Goal: Task Accomplishment & Management: Manage account settings

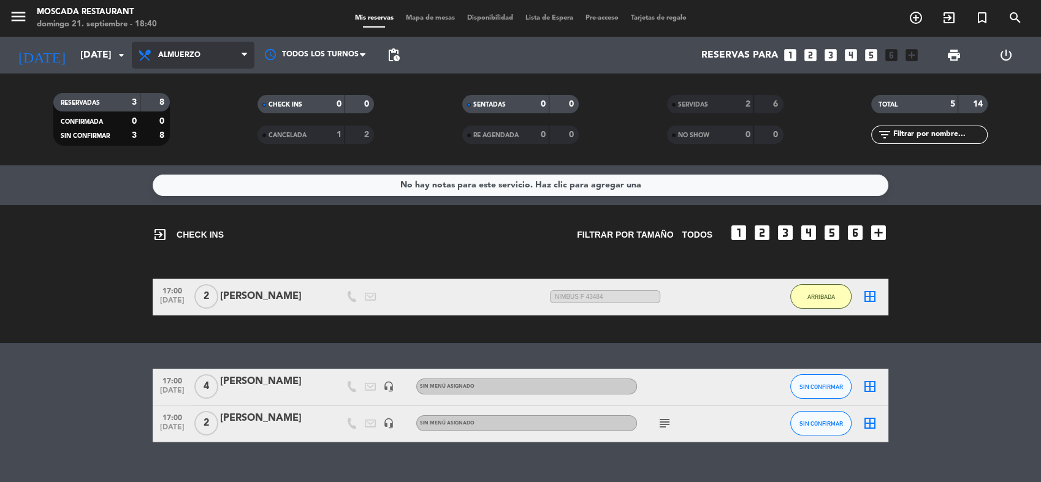
click at [227, 58] on span "Almuerzo" at bounding box center [193, 55] width 123 height 27
click at [210, 188] on ng-component "menu Moscada Restaurant [DATE] 21. septiembre - 18:40 Mis reservas Mapa de mesa…" at bounding box center [520, 241] width 1041 height 482
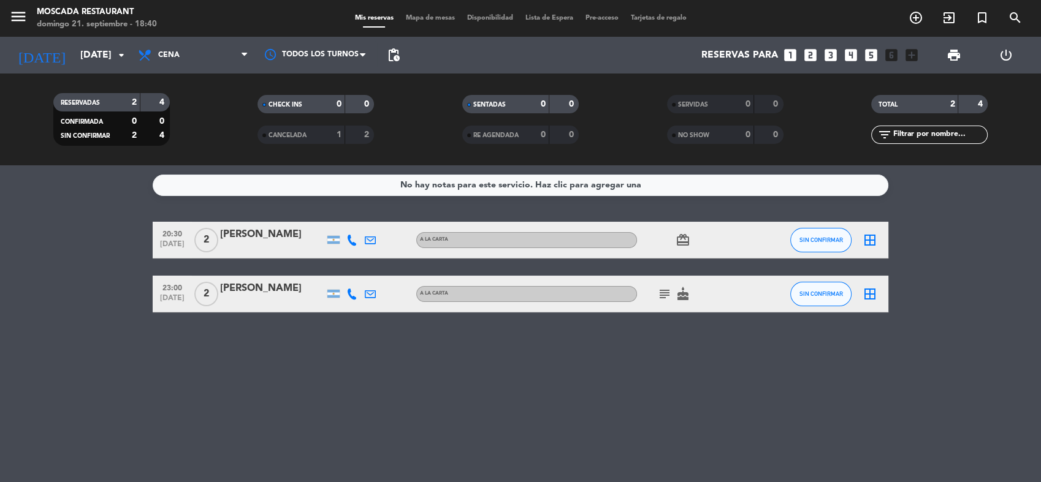
click at [525, 332] on div "No hay notas para este servicio. Haz clic para agregar una 20:30 [DATE] 2 [PERS…" at bounding box center [520, 324] width 1041 height 317
click at [657, 291] on icon "subject" at bounding box center [664, 294] width 15 height 15
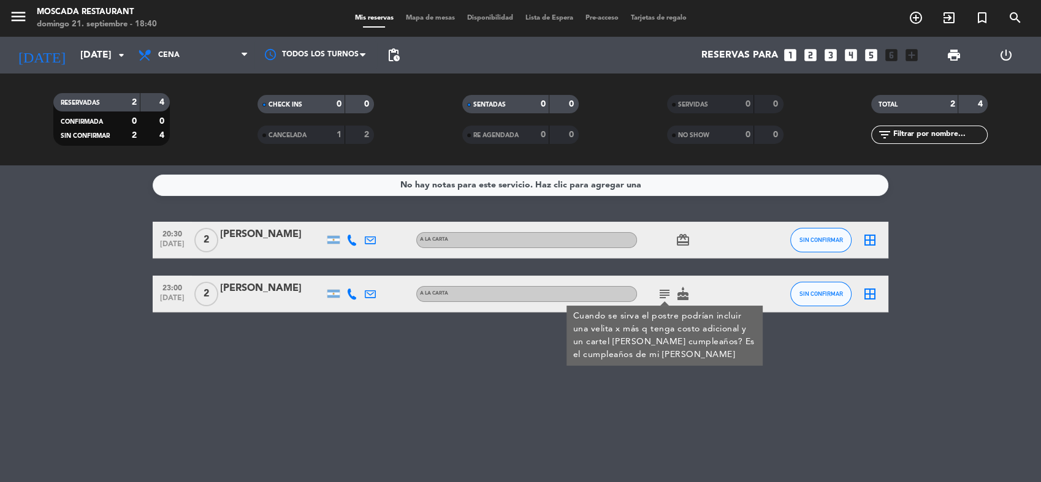
click at [662, 267] on div "20:30 [DATE] 2 [PERSON_NAME] A LA CARTA card_giftcard SIN CONFIRMAR border_all …" at bounding box center [521, 267] width 736 height 91
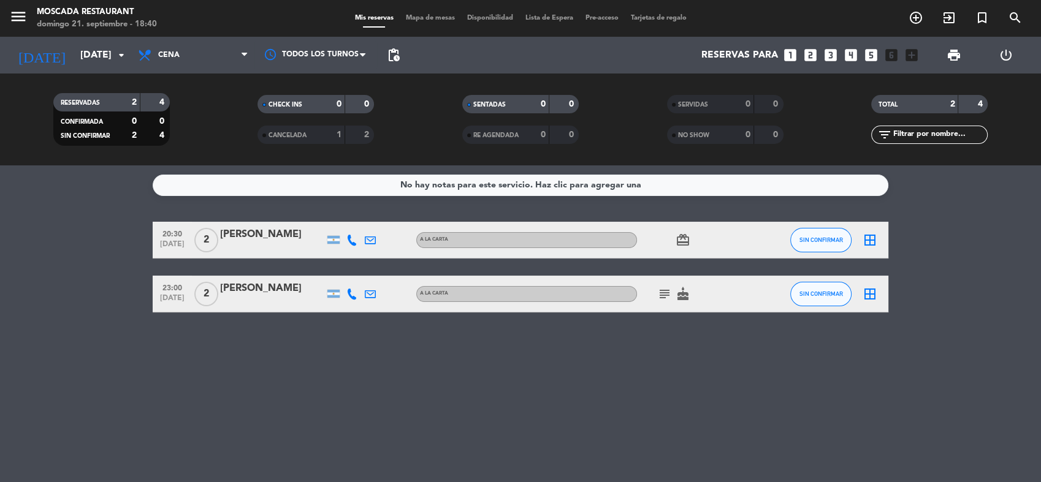
click at [356, 294] on icon at bounding box center [351, 294] width 11 height 11
click at [181, 292] on span "23:00" at bounding box center [172, 287] width 31 height 14
click at [638, 326] on div "No hay notas para este servicio. Haz clic para agregar una 20:30 [DATE] 2 [PERS…" at bounding box center [520, 324] width 1041 height 317
click at [548, 328] on div "No hay notas para este servicio. Haz clic para agregar una 20:30 [DATE] 2 [PERS…" at bounding box center [520, 324] width 1041 height 317
click at [344, 296] on div at bounding box center [352, 294] width 18 height 36
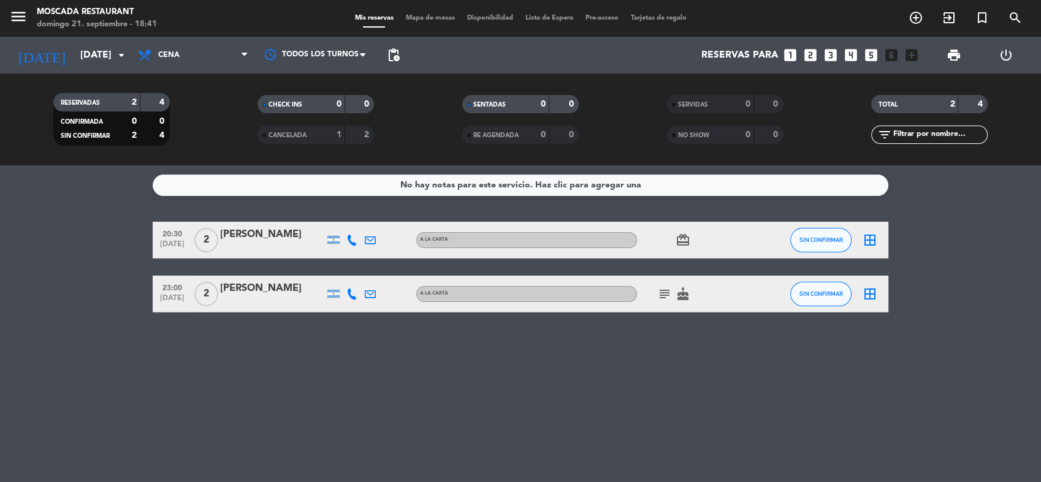
click at [348, 293] on icon at bounding box center [351, 294] width 11 height 11
click at [360, 273] on span "content_paste" at bounding box center [362, 273] width 9 height 9
click at [465, 419] on div "No hay notas para este servicio. Haz clic para agregar una 20:30 [DATE] 2 [PERS…" at bounding box center [520, 324] width 1041 height 317
click at [522, 378] on div "No hay notas para este servicio. Haz clic para agregar una 20:30 [DATE] 2 [PERS…" at bounding box center [520, 324] width 1041 height 317
click at [350, 242] on icon at bounding box center [351, 240] width 11 height 11
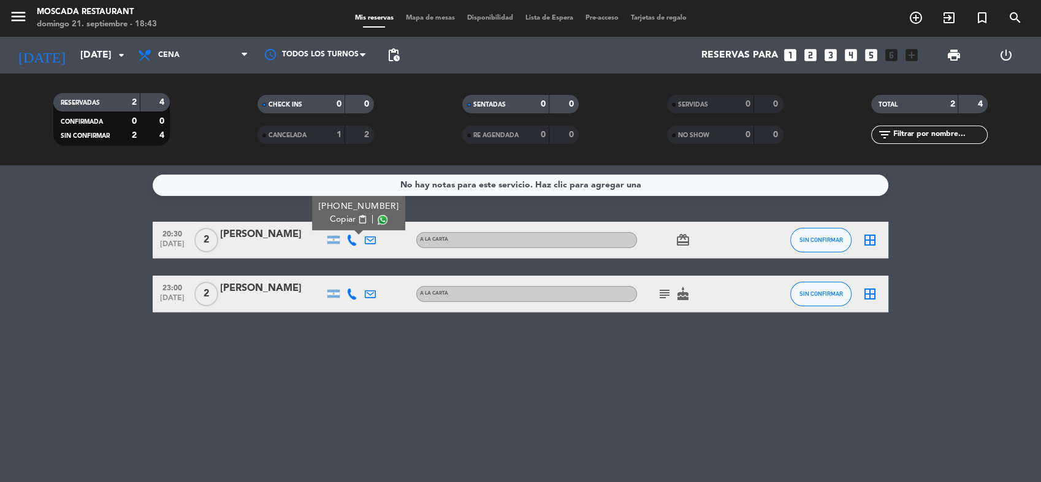
click at [360, 218] on span "content_paste" at bounding box center [362, 219] width 9 height 9
click at [538, 364] on div "No hay notas para este servicio. Haz clic para agregar una 20:30 [DATE] 2 [PERS…" at bounding box center [520, 324] width 1041 height 317
click at [535, 363] on div "No hay notas para este servicio. Haz clic para agregar una 20:30 [DATE] 2 [PERS…" at bounding box center [520, 324] width 1041 height 317
click at [541, 391] on div "No hay notas para este servicio. Haz clic para agregar una 20:30 [DATE] 2 [PERS…" at bounding box center [520, 324] width 1041 height 317
click at [187, 435] on div "No hay notas para este servicio. Haz clic para agregar una 20:30 [DATE] 2 [PERS…" at bounding box center [520, 324] width 1041 height 317
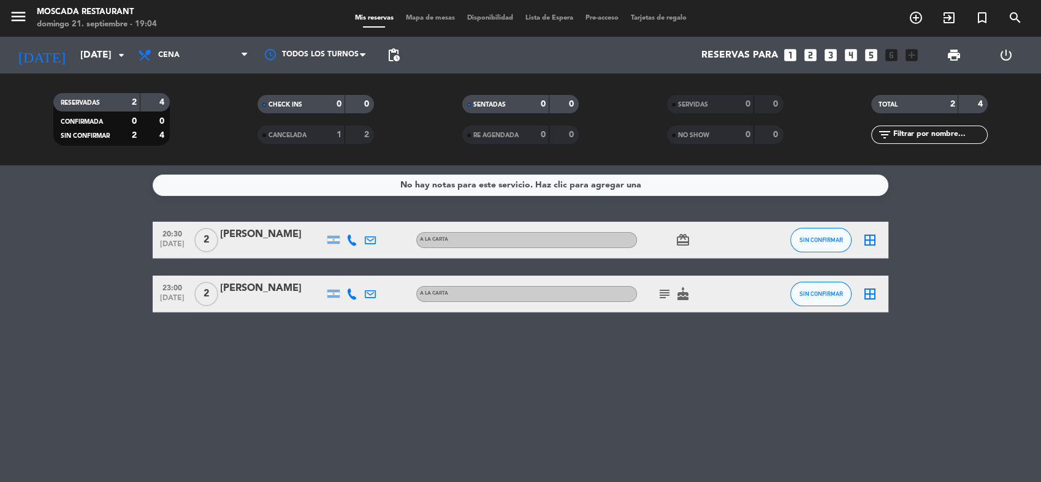
drag, startPoint x: 160, startPoint y: 291, endPoint x: 153, endPoint y: 289, distance: 6.9
click at [154, 289] on div "23:00 [DATE]" at bounding box center [172, 294] width 39 height 36
click at [538, 366] on div "No hay notas para este servicio. Haz clic para agregar una 20:30 [DATE] 2 [PERS…" at bounding box center [520, 324] width 1041 height 317
click at [799, 292] on span "SIN CONFIRMAR" at bounding box center [821, 294] width 44 height 7
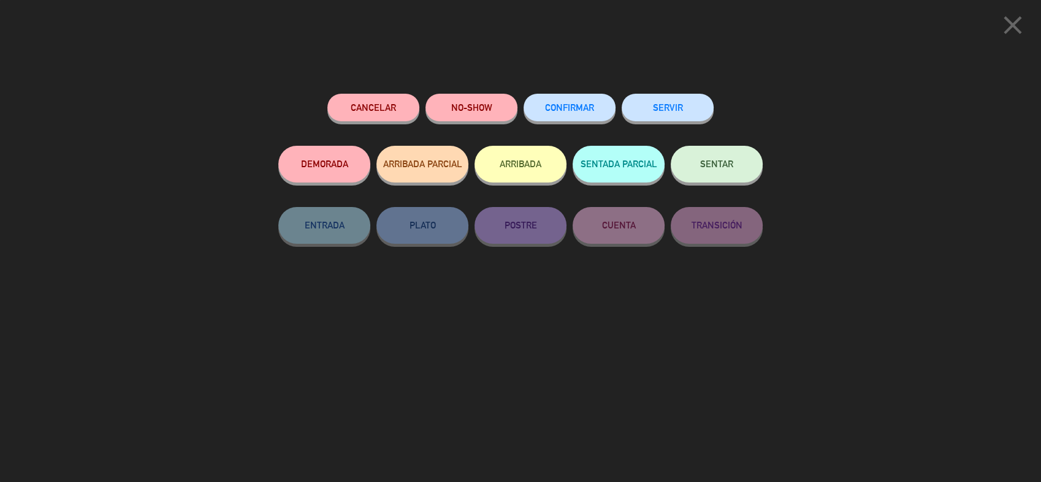
click at [381, 109] on button "Cancelar" at bounding box center [373, 108] width 92 height 28
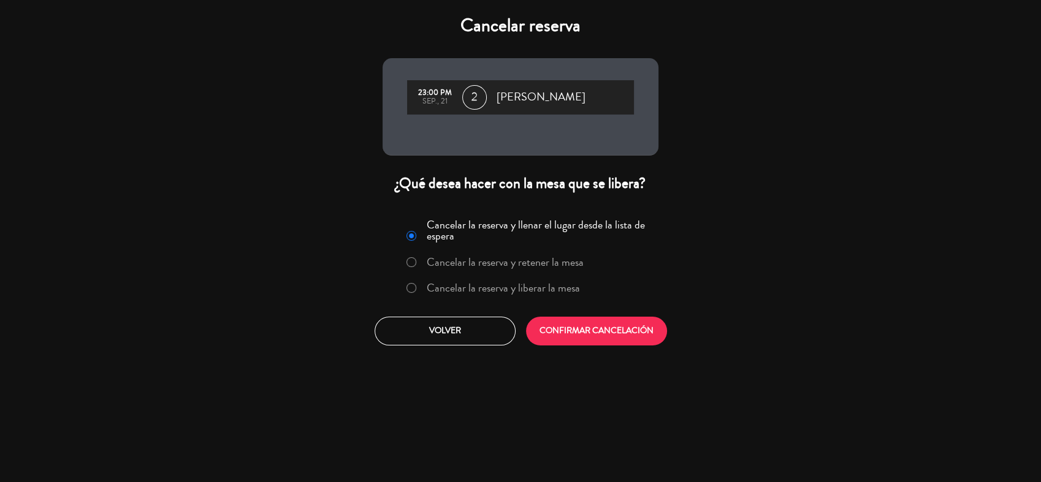
click at [451, 294] on label "Cancelar la reserva y liberar la mesa" at bounding box center [503, 288] width 153 height 11
click at [592, 338] on button "CONFIRMAR CANCELACIÓN" at bounding box center [596, 331] width 141 height 29
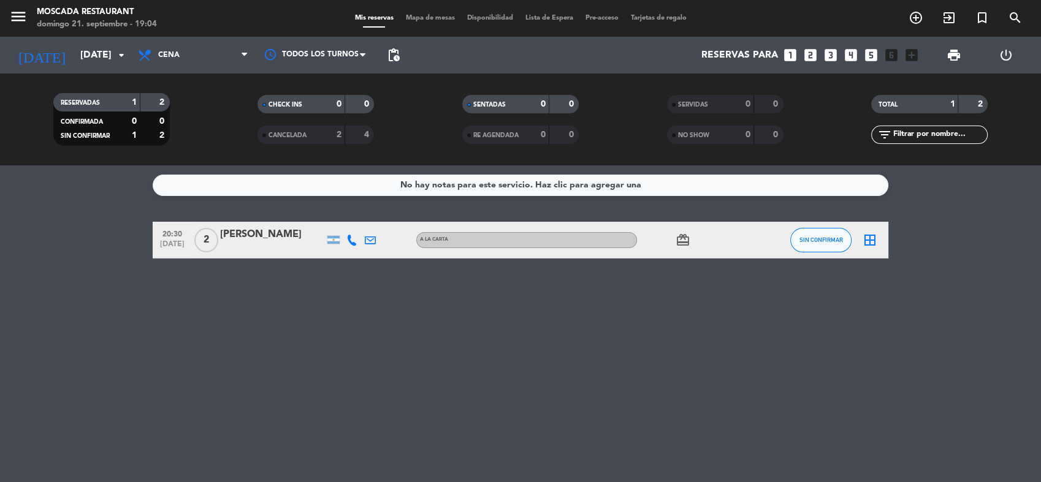
click at [96, 299] on div "No hay notas para este servicio. Haz clic para agregar una 20:30 [DATE] 2 [PERS…" at bounding box center [520, 324] width 1041 height 317
